Goal: Task Accomplishment & Management: Manage account settings

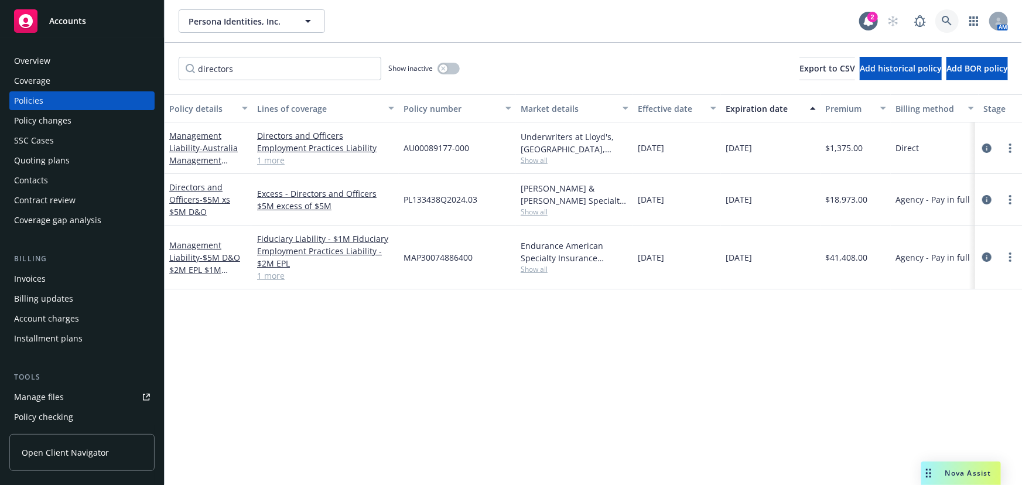
click at [942, 22] on icon at bounding box center [946, 21] width 11 height 11
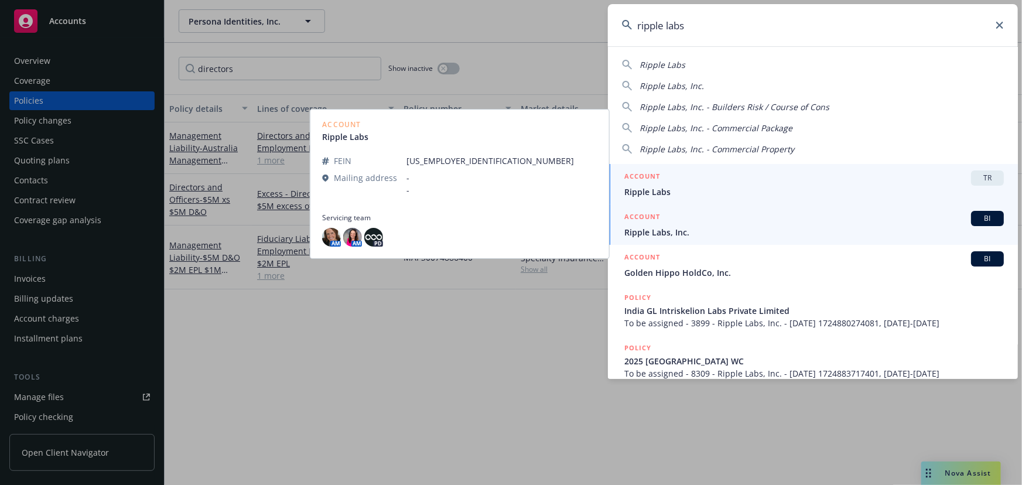
type input "ripple labs"
click at [691, 224] on div "ACCOUNT BI" at bounding box center [813, 218] width 379 height 15
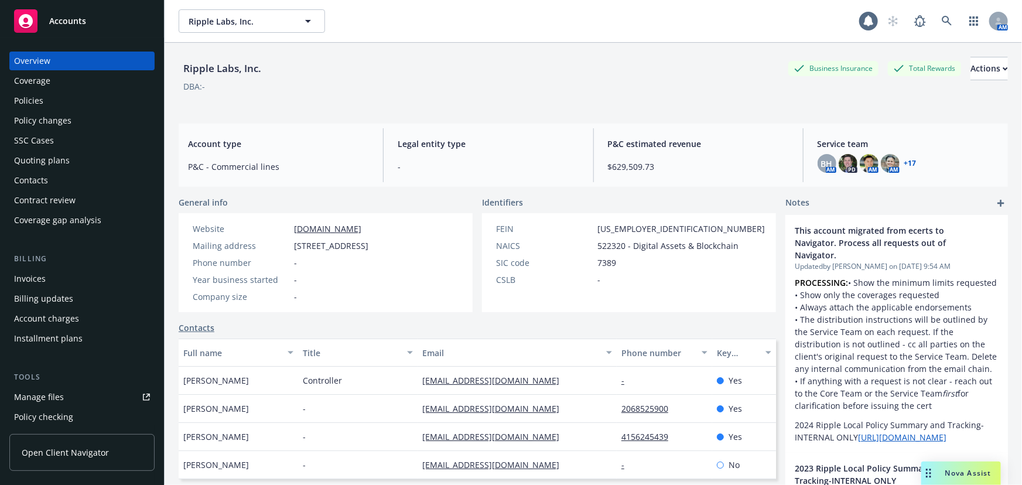
click at [56, 95] on div "Policies" at bounding box center [82, 100] width 136 height 19
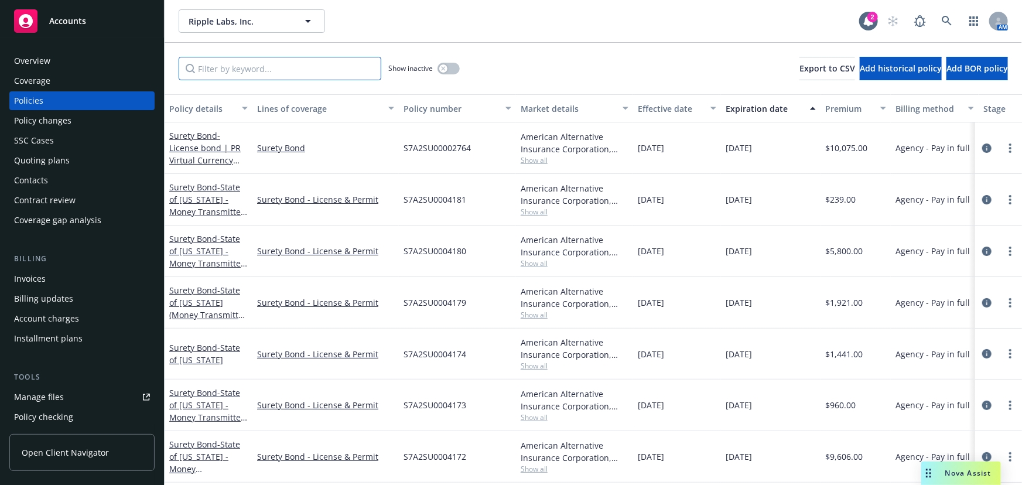
click at [228, 69] on input "Filter by keyword..." at bounding box center [280, 68] width 203 height 23
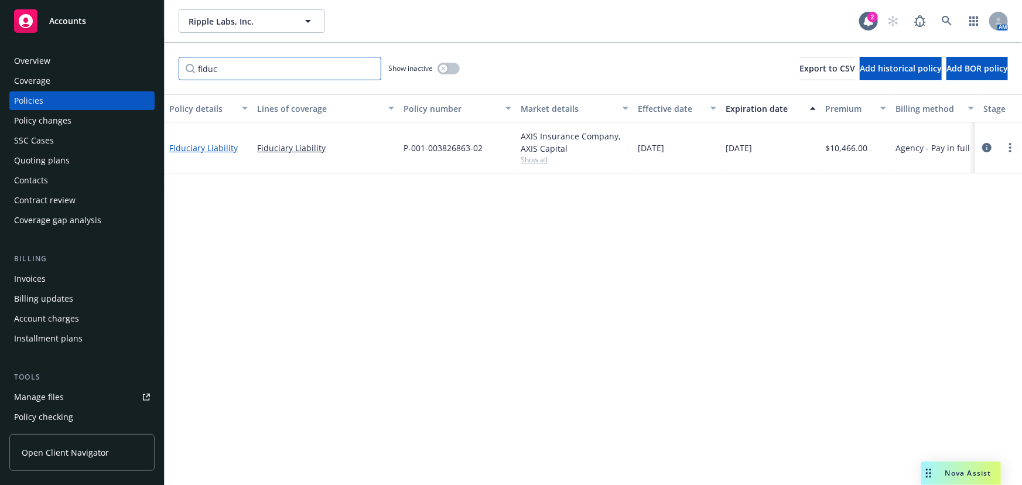
type input "fiduc"
click at [205, 143] on link "Fiduciary Liability" at bounding box center [203, 147] width 68 height 11
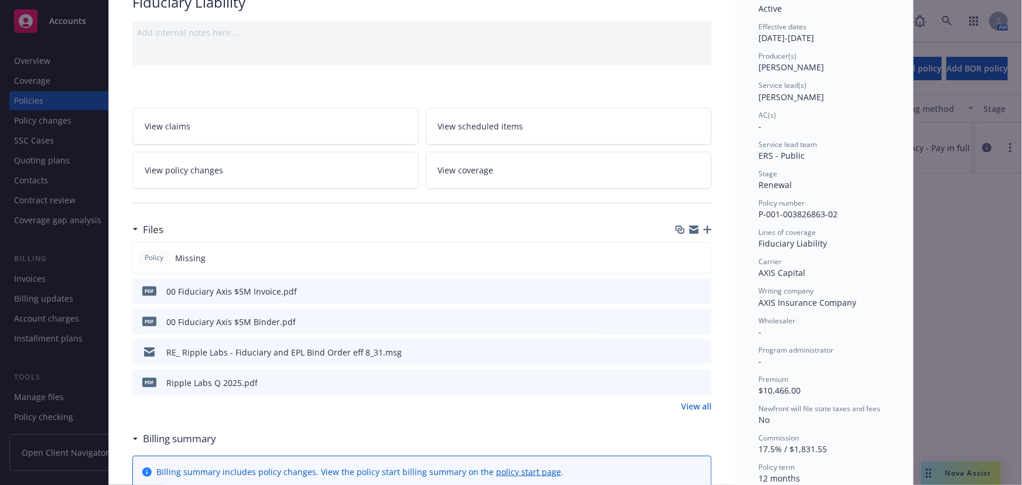
scroll to position [106, 0]
click at [703, 226] on icon "button" at bounding box center [707, 227] width 8 height 8
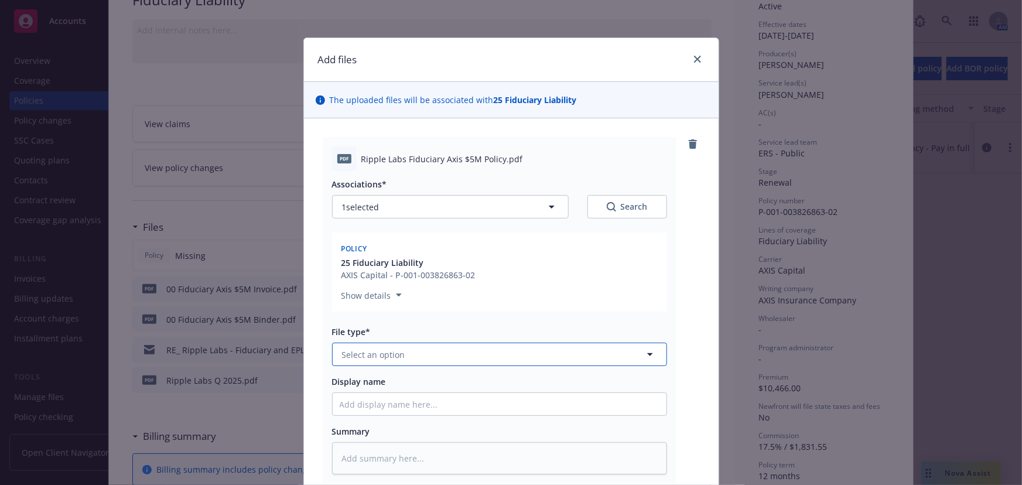
click at [381, 355] on span "Select an option" at bounding box center [373, 354] width 63 height 12
type input "pol"
click at [382, 394] on div "Policy" at bounding box center [500, 387] width 320 height 17
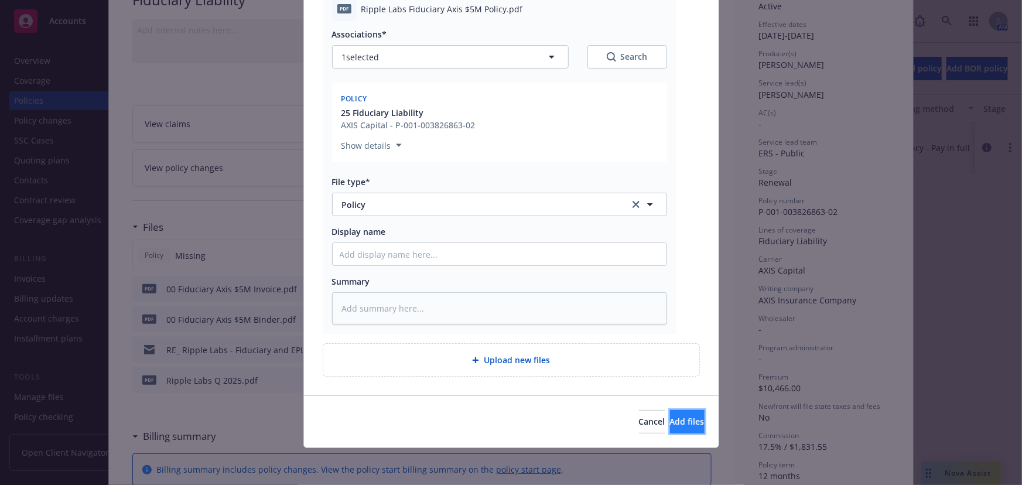
click at [679, 412] on button "Add files" at bounding box center [687, 421] width 35 height 23
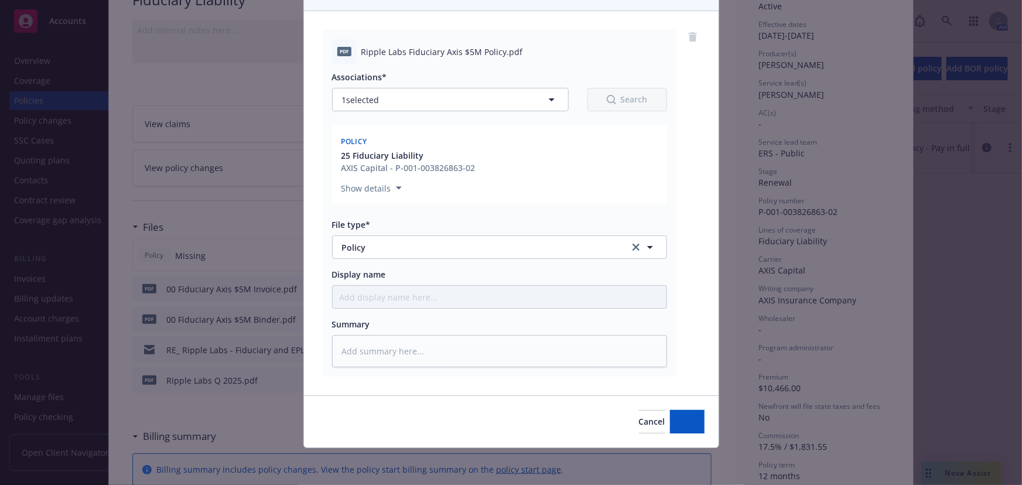
scroll to position [0, 0]
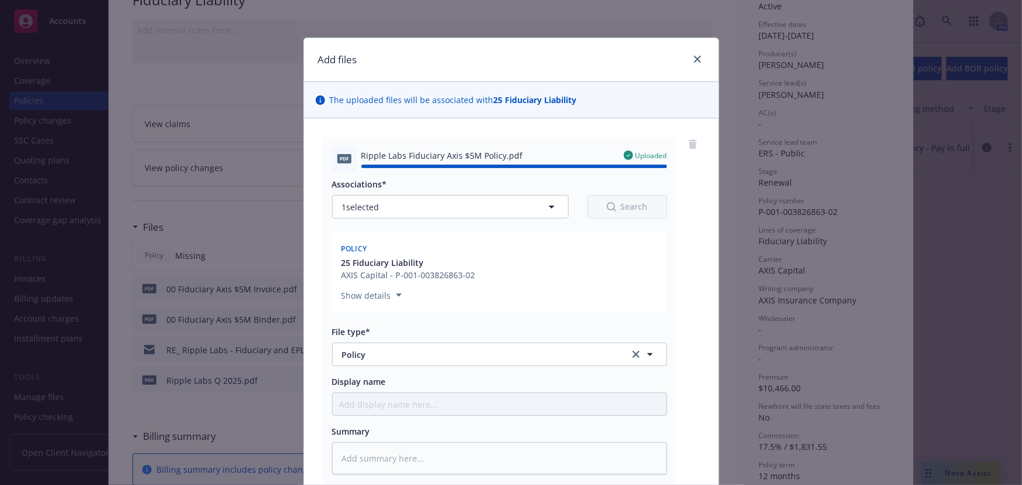
type textarea "x"
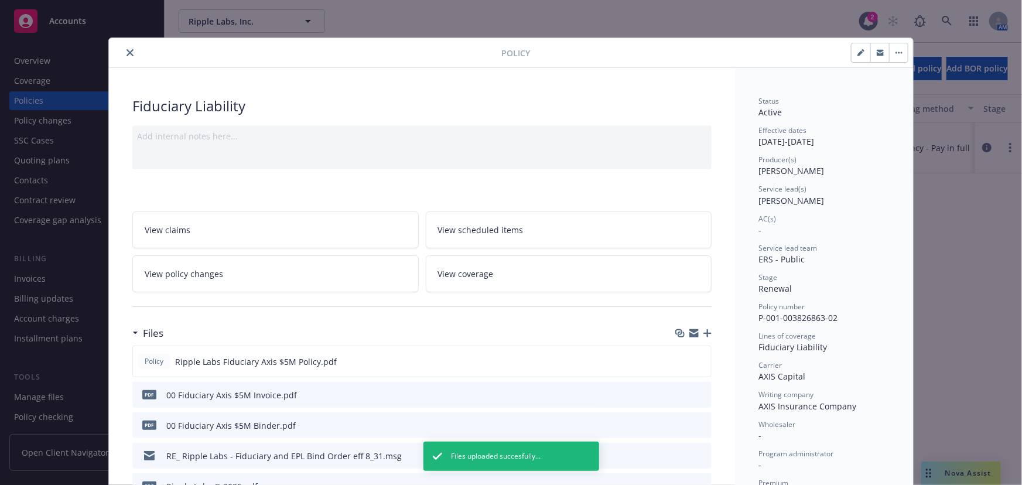
click at [128, 56] on button "close" at bounding box center [130, 53] width 14 height 14
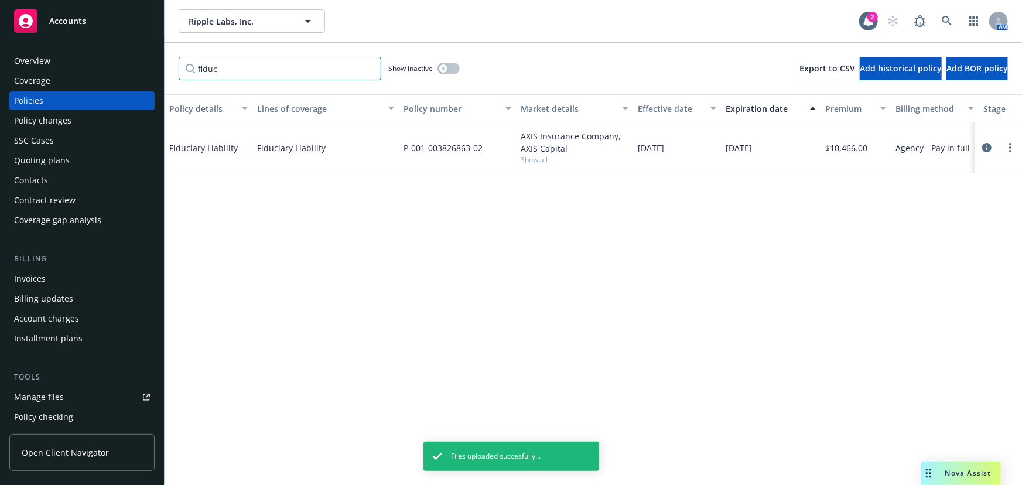
drag, startPoint x: 232, startPoint y: 70, endPoint x: 52, endPoint y: 66, distance: 179.8
click at [52, 64] on div "Accounts Overview Coverage Policies Policy changes SSC Cases Quoting plans Cont…" at bounding box center [511, 242] width 1022 height 485
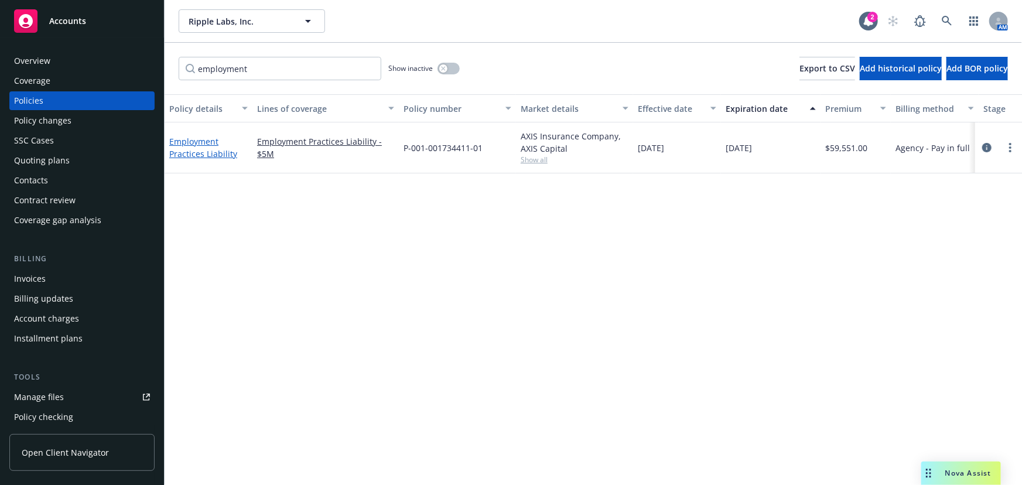
click at [227, 153] on link "Employment Practices Liability" at bounding box center [203, 147] width 68 height 23
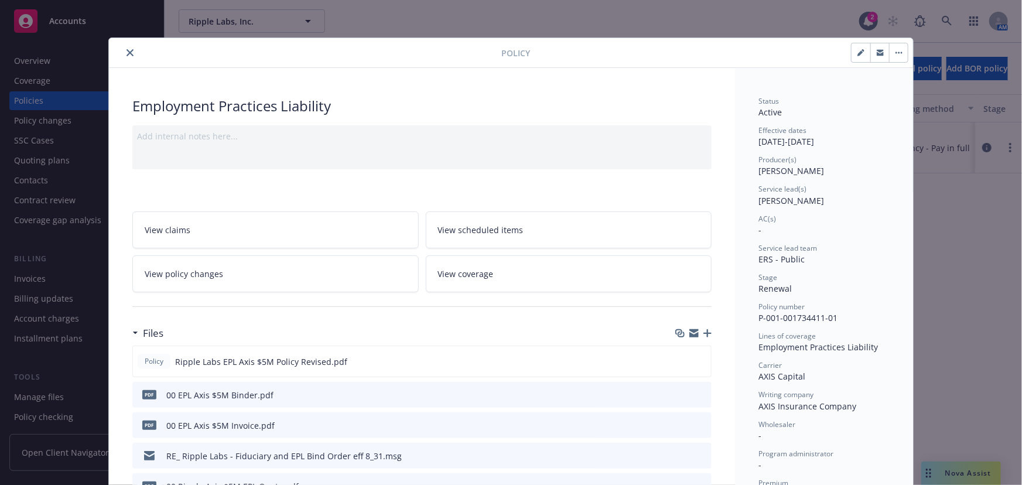
click at [129, 53] on button "close" at bounding box center [130, 53] width 14 height 14
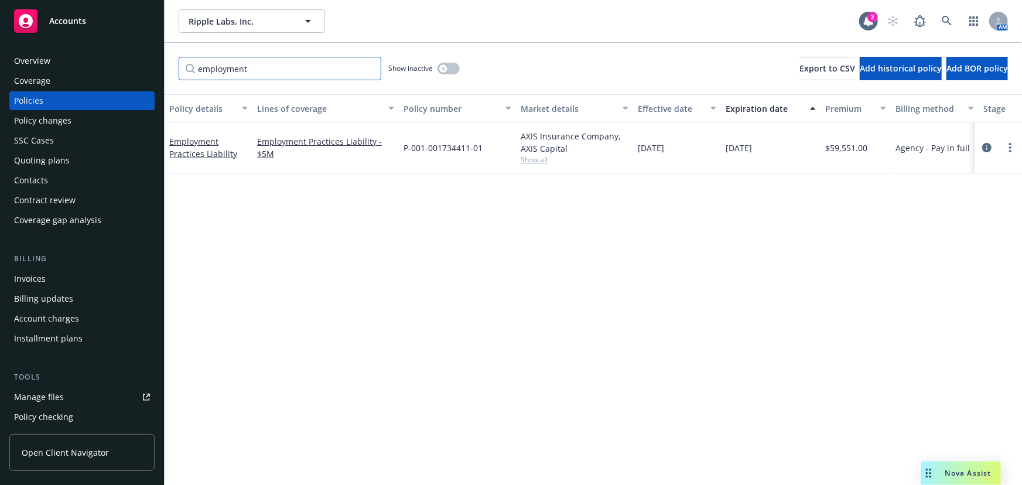
drag, startPoint x: 158, startPoint y: 67, endPoint x: 12, endPoint y: 66, distance: 146.4
click at [12, 66] on div "Accounts Overview Coverage Policies Policy changes SSC Cases Quoting plans Cont…" at bounding box center [511, 242] width 1022 height 485
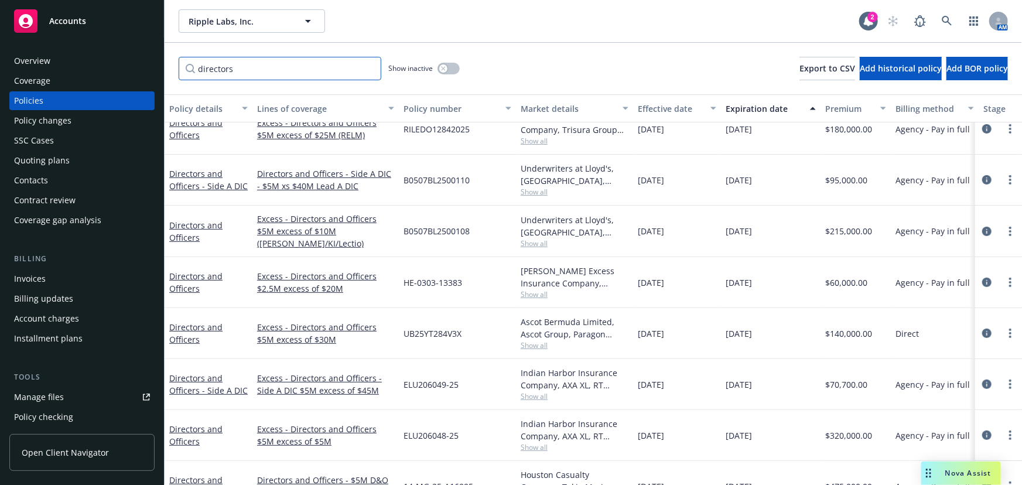
scroll to position [193, 0]
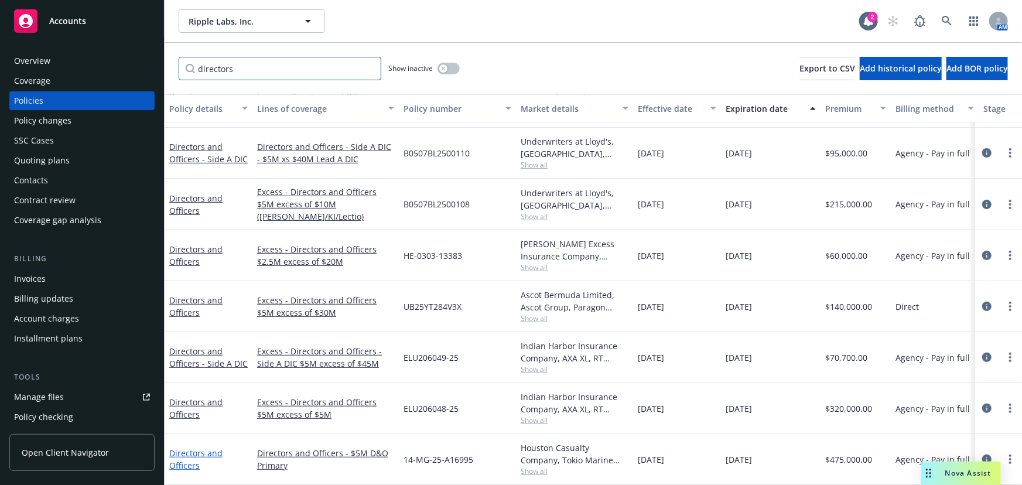
type input "directors"
click at [197, 447] on link "Directors and Officers" at bounding box center [195, 458] width 53 height 23
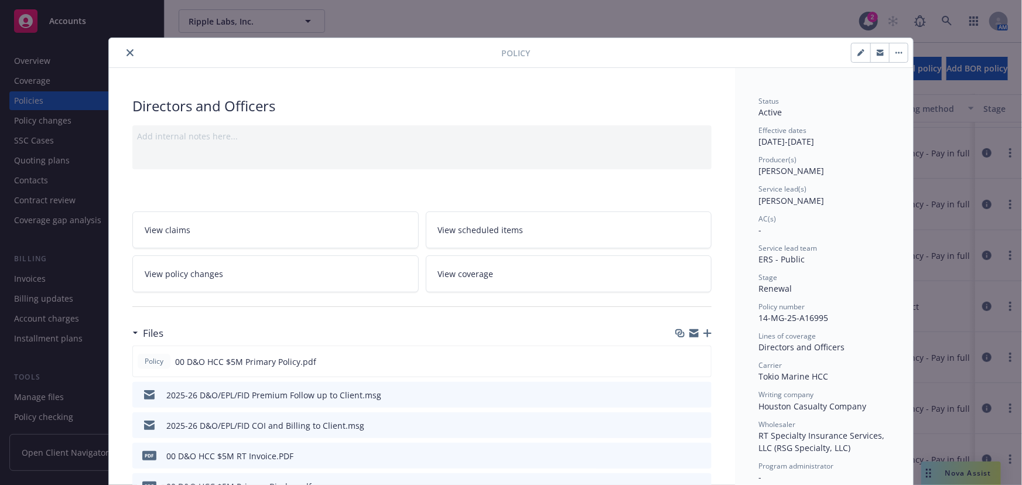
click at [123, 52] on button "close" at bounding box center [130, 53] width 14 height 14
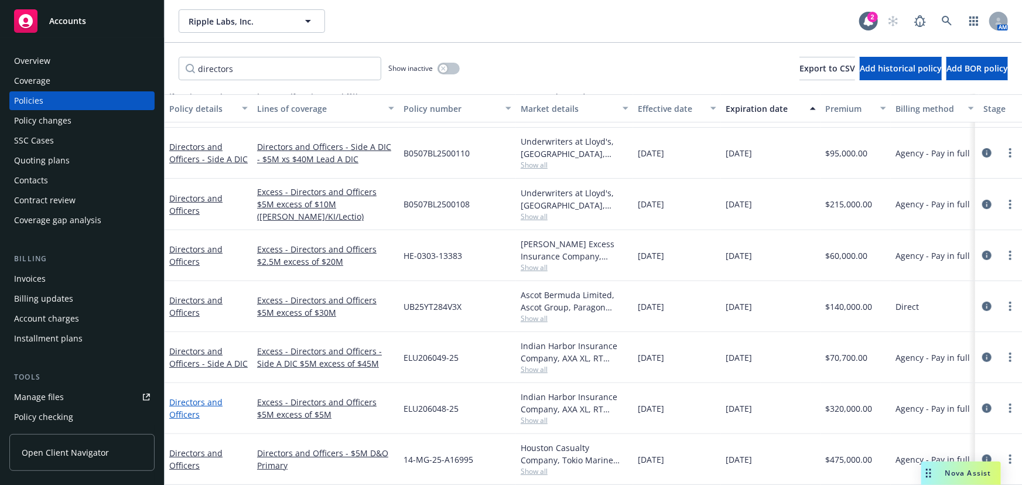
click at [187, 396] on link "Directors and Officers" at bounding box center [195, 407] width 53 height 23
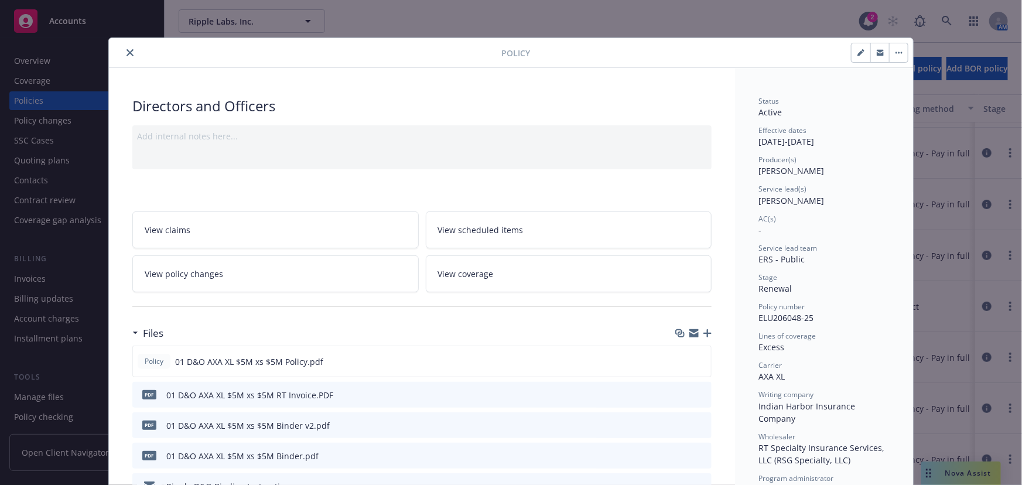
click at [126, 53] on icon "close" at bounding box center [129, 52] width 7 height 7
click at [126, 49] on icon "close" at bounding box center [129, 52] width 7 height 7
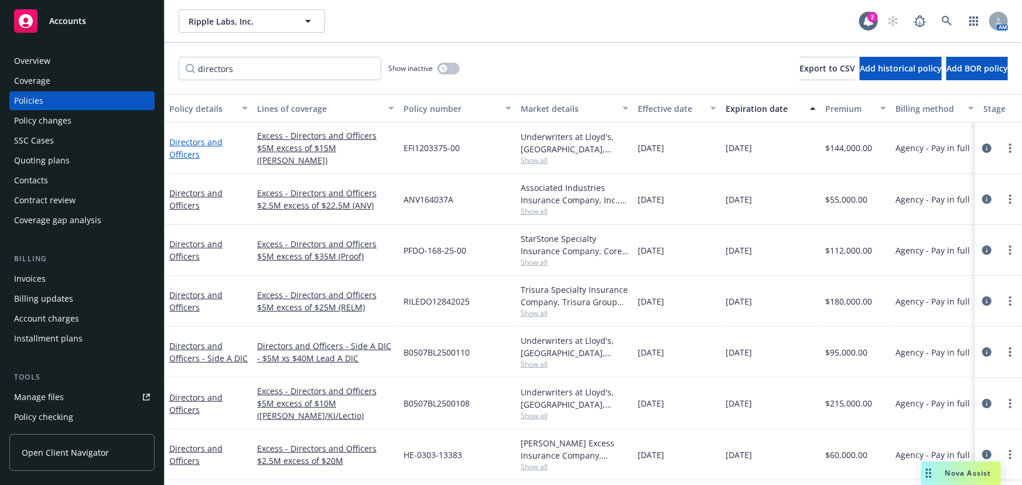
click at [211, 139] on link "Directors and Officers" at bounding box center [195, 147] width 53 height 23
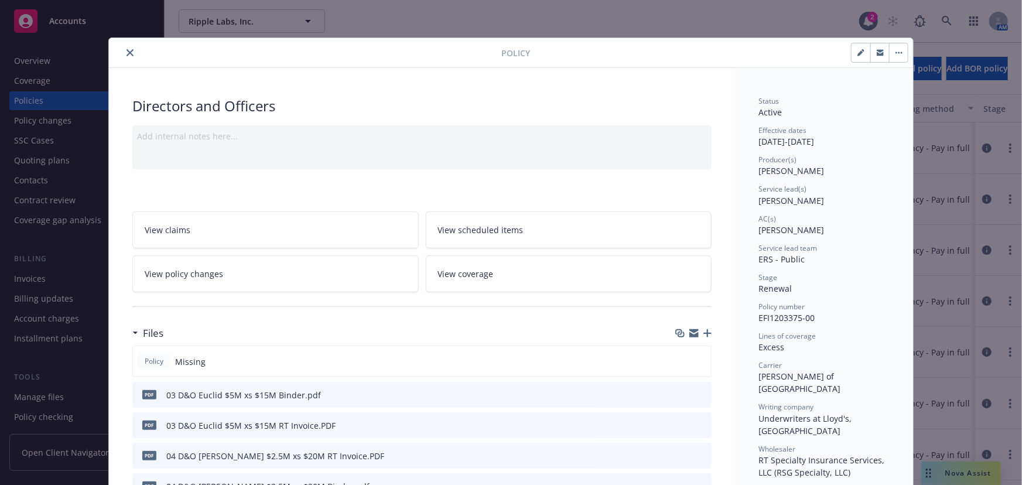
click at [703, 329] on icon "button" at bounding box center [707, 333] width 8 height 8
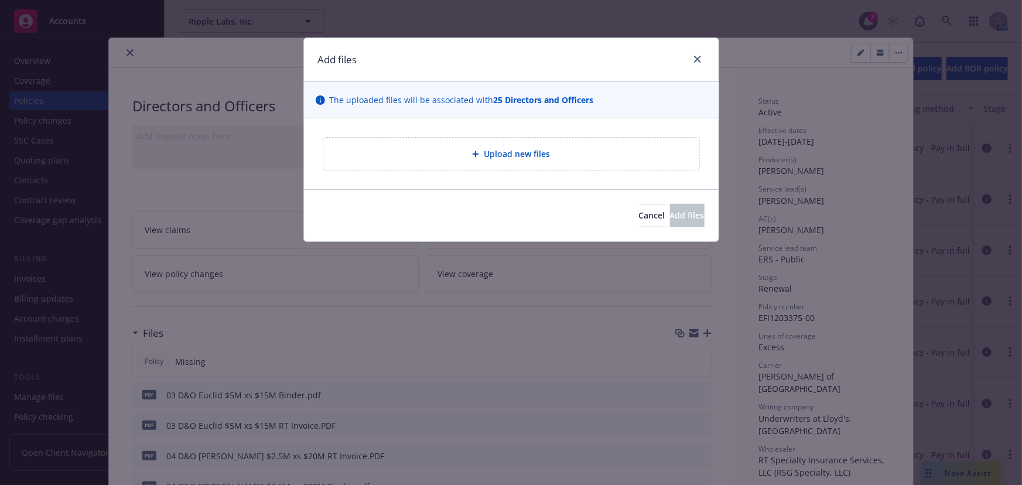
type textarea "x"
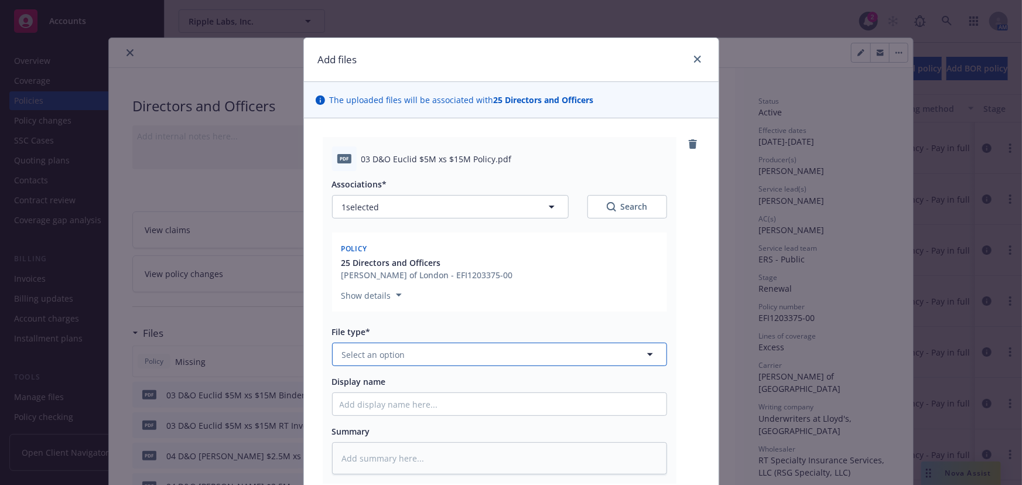
click at [479, 352] on button "Select an option" at bounding box center [499, 353] width 335 height 23
type input "policy"
click at [468, 381] on div "Policy" at bounding box center [500, 387] width 320 height 17
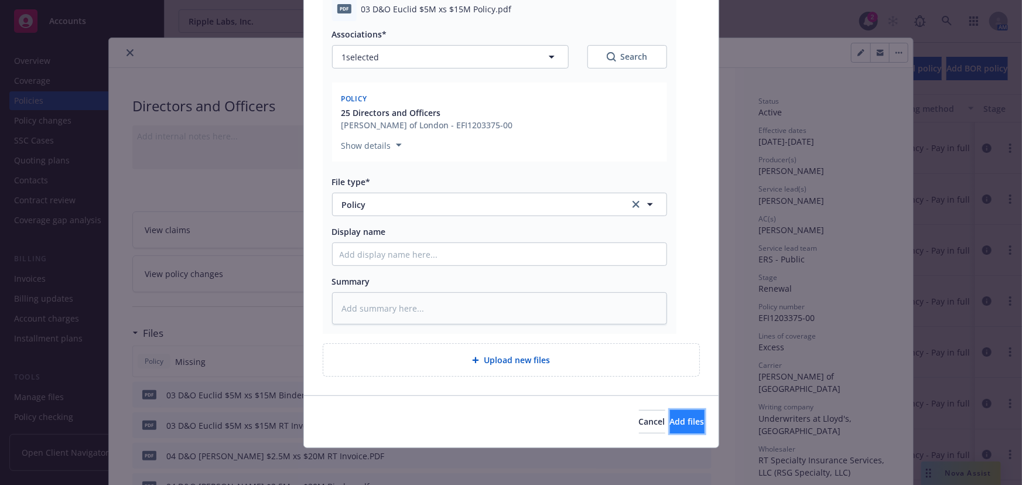
click at [670, 416] on span "Add files" at bounding box center [687, 421] width 35 height 11
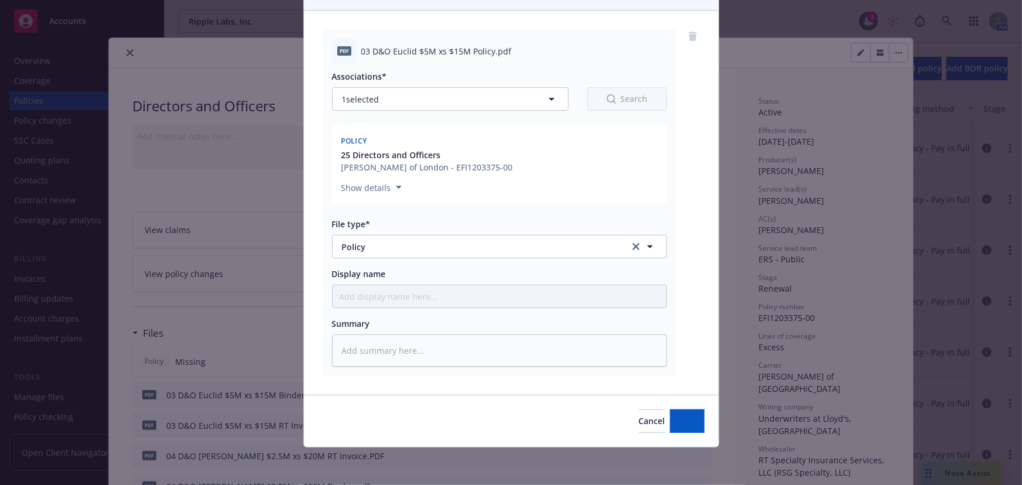
scroll to position [107, 0]
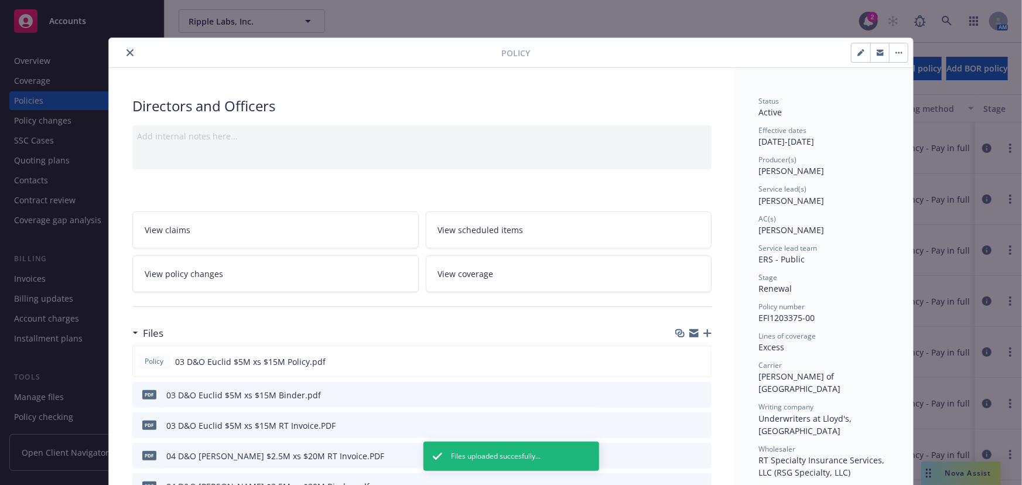
click at [128, 55] on icon "close" at bounding box center [129, 52] width 7 height 7
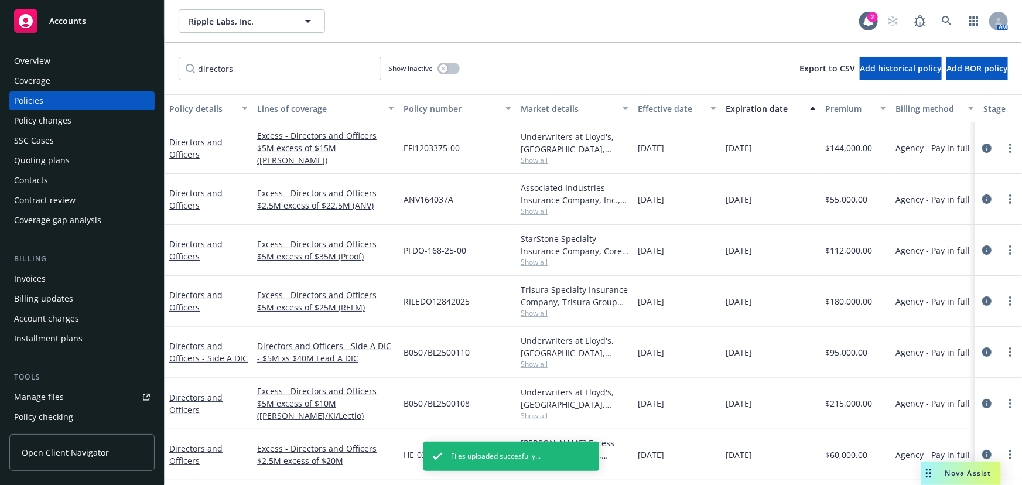
scroll to position [106, 0]
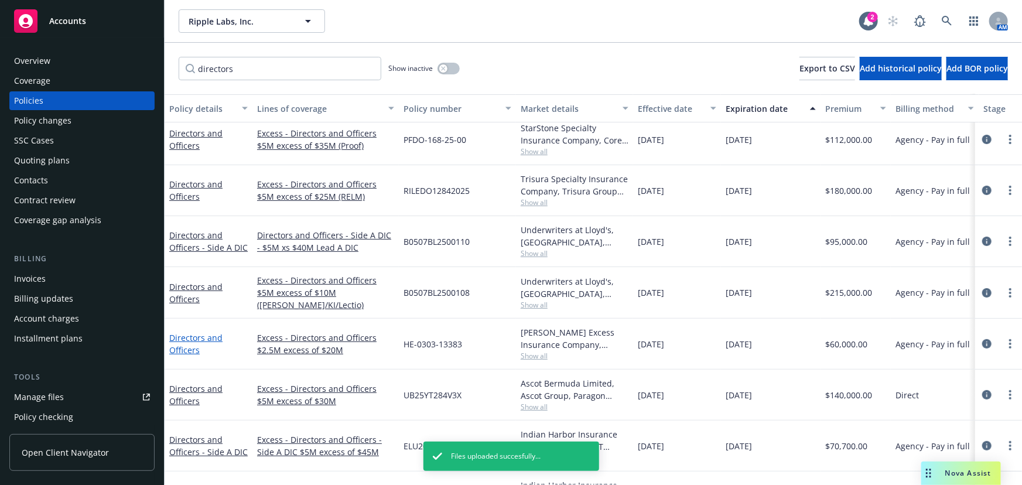
click at [191, 337] on link "Directors and Officers" at bounding box center [195, 343] width 53 height 23
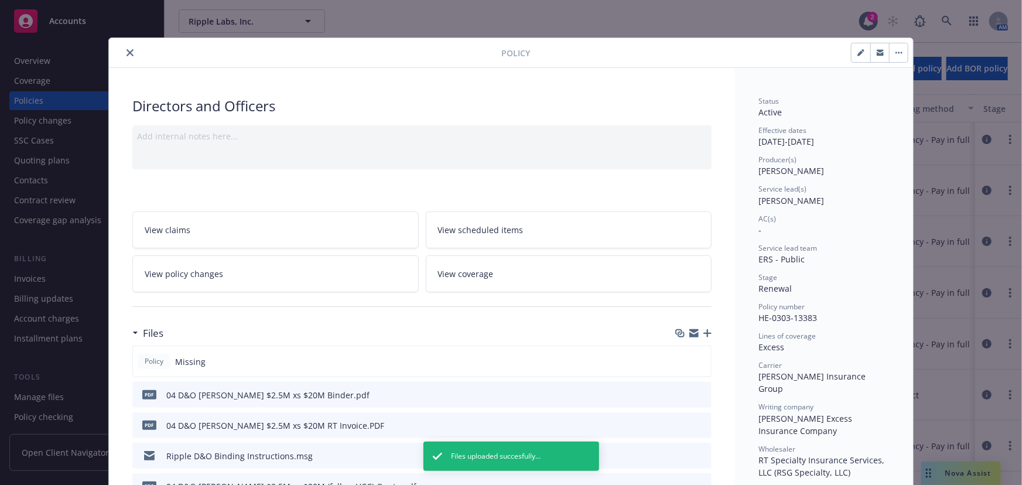
click at [126, 55] on icon "close" at bounding box center [129, 52] width 7 height 7
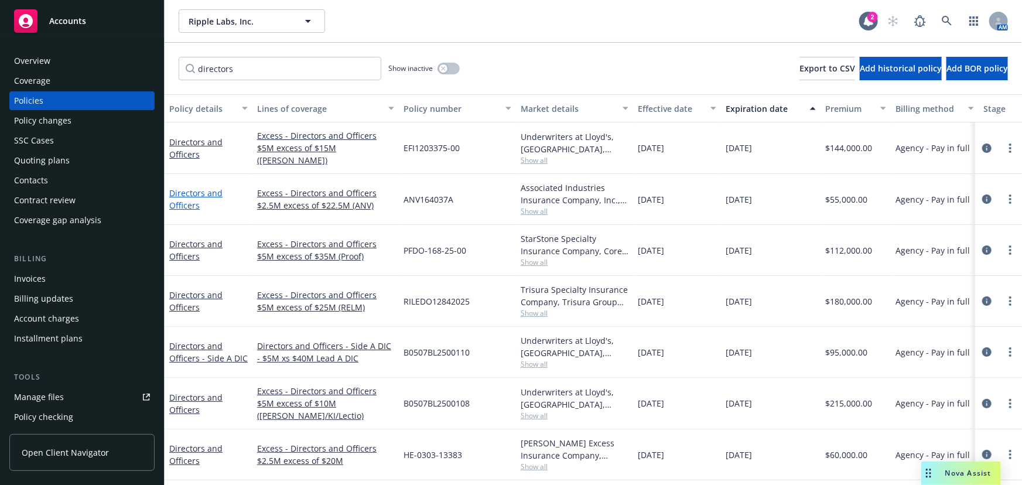
click at [207, 193] on link "Directors and Officers" at bounding box center [195, 198] width 53 height 23
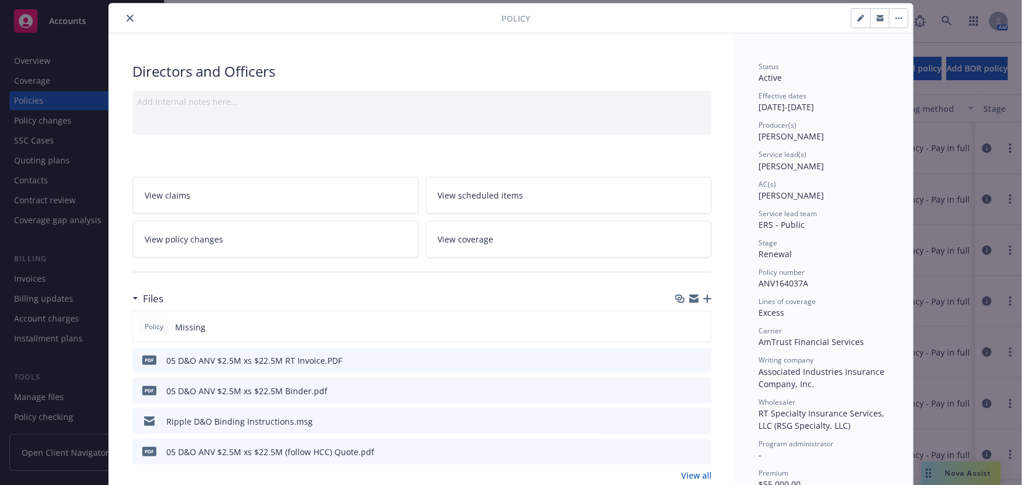
scroll to position [53, 0]
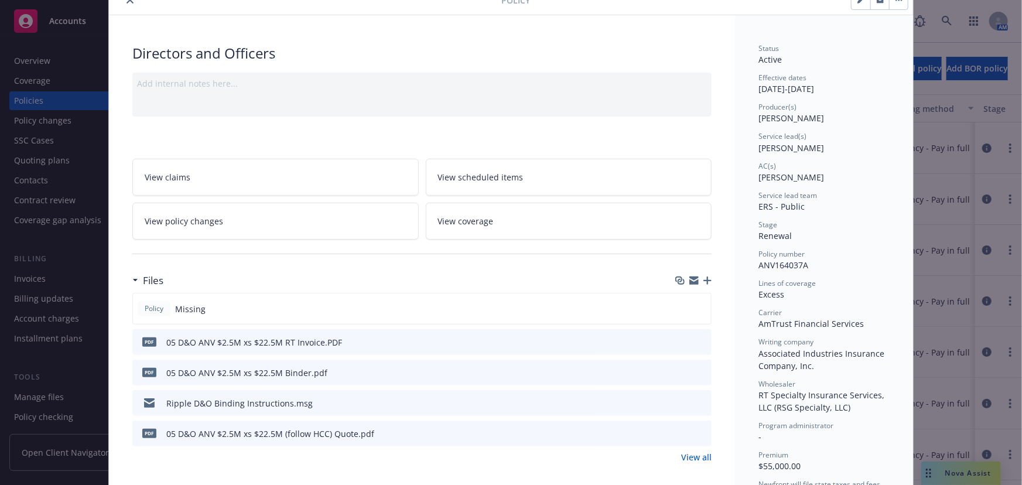
click at [703, 279] on icon "button" at bounding box center [707, 280] width 8 height 8
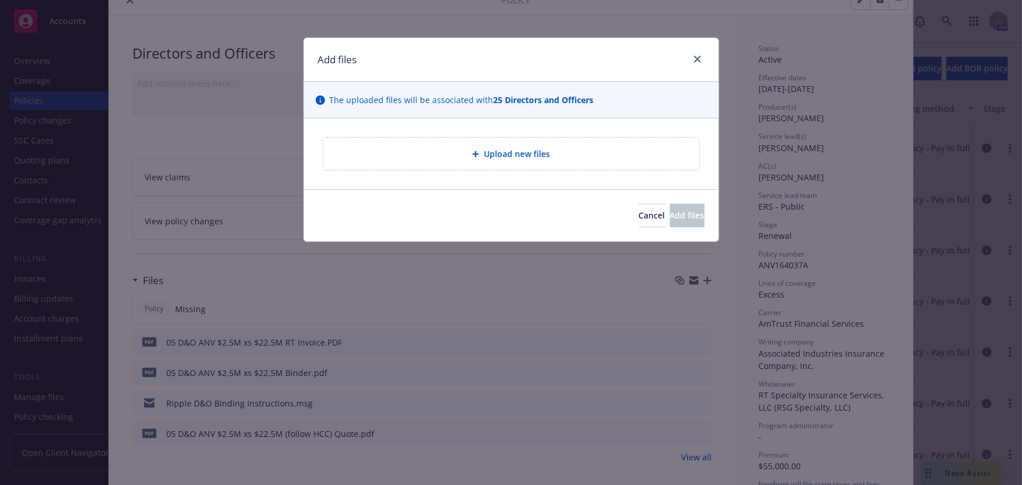
type textarea "x"
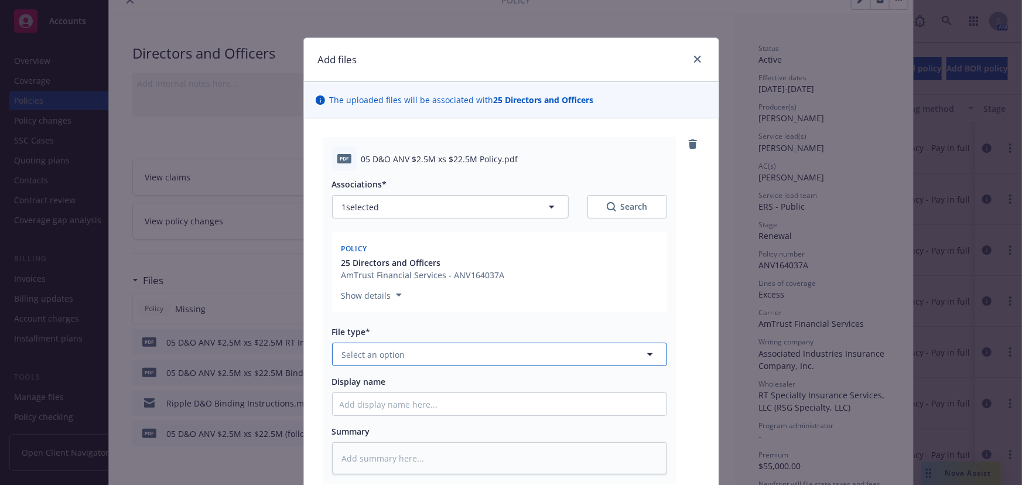
click at [468, 356] on button "Select an option" at bounding box center [499, 353] width 335 height 23
type input "policy"
click at [460, 386] on div "Policy" at bounding box center [500, 387] width 320 height 17
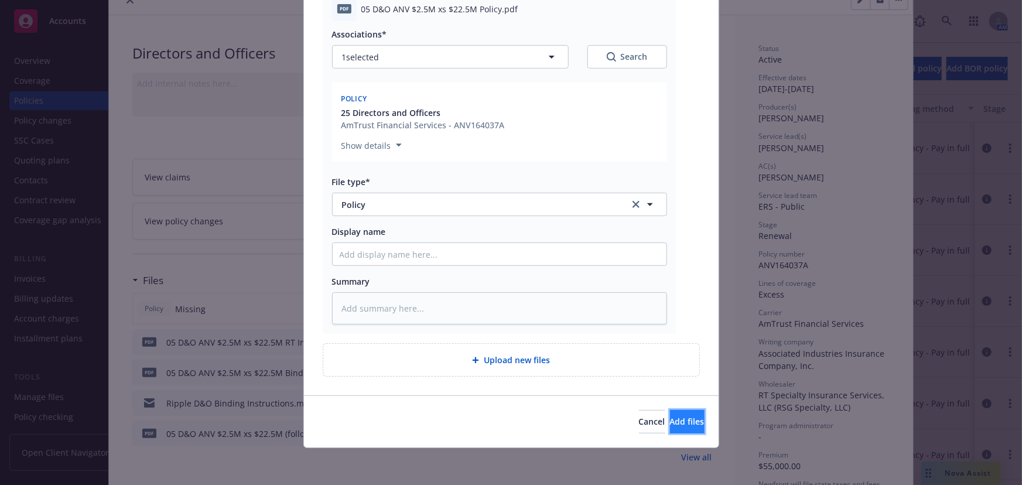
click at [682, 419] on button "Add files" at bounding box center [687, 421] width 35 height 23
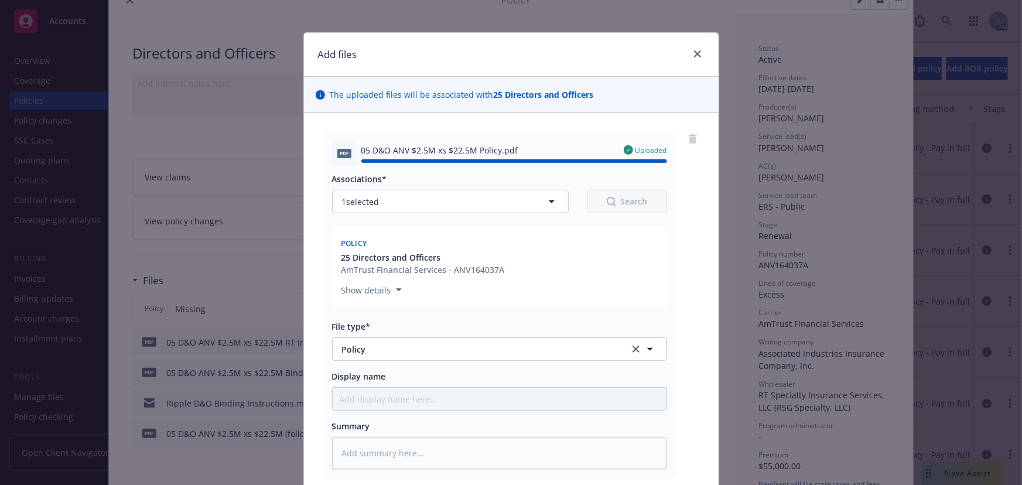
scroll to position [1, 0]
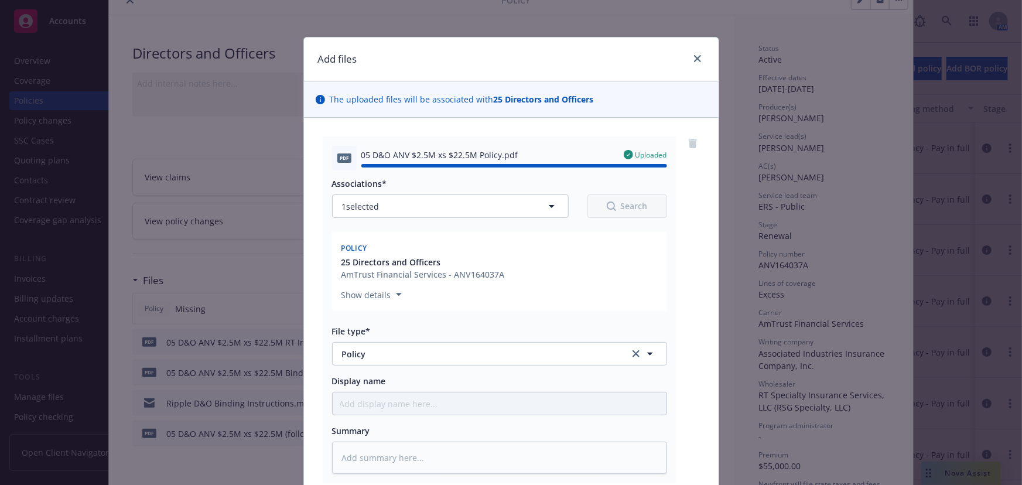
type textarea "x"
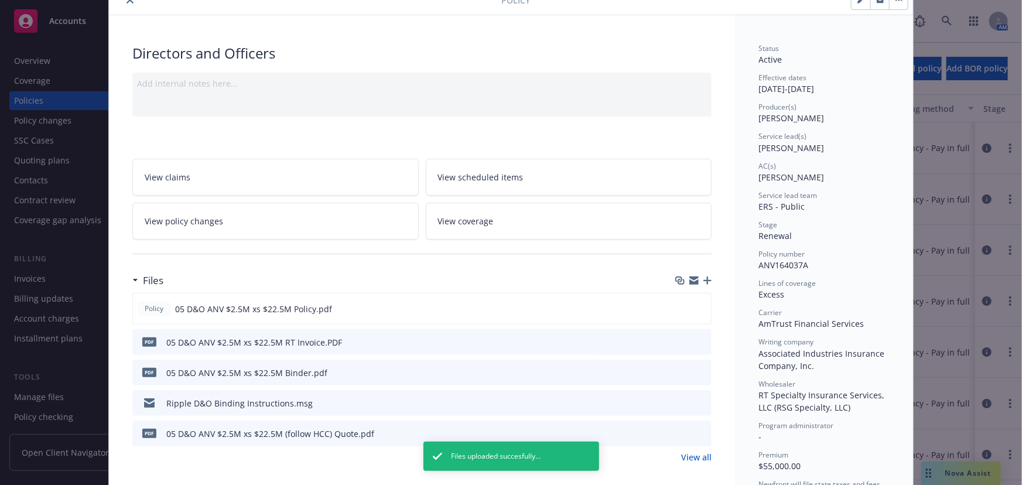
scroll to position [0, 0]
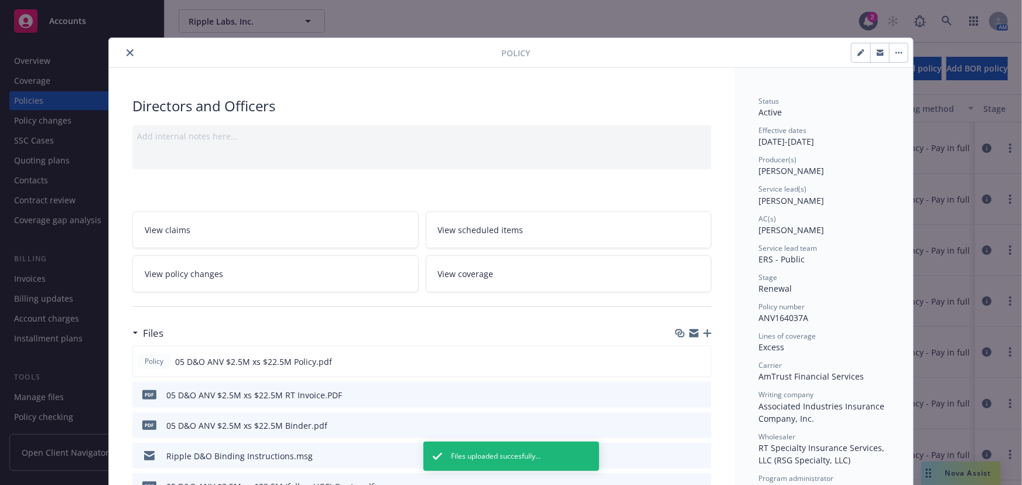
click at [126, 52] on icon "close" at bounding box center [129, 52] width 7 height 7
